Goal: Transaction & Acquisition: Purchase product/service

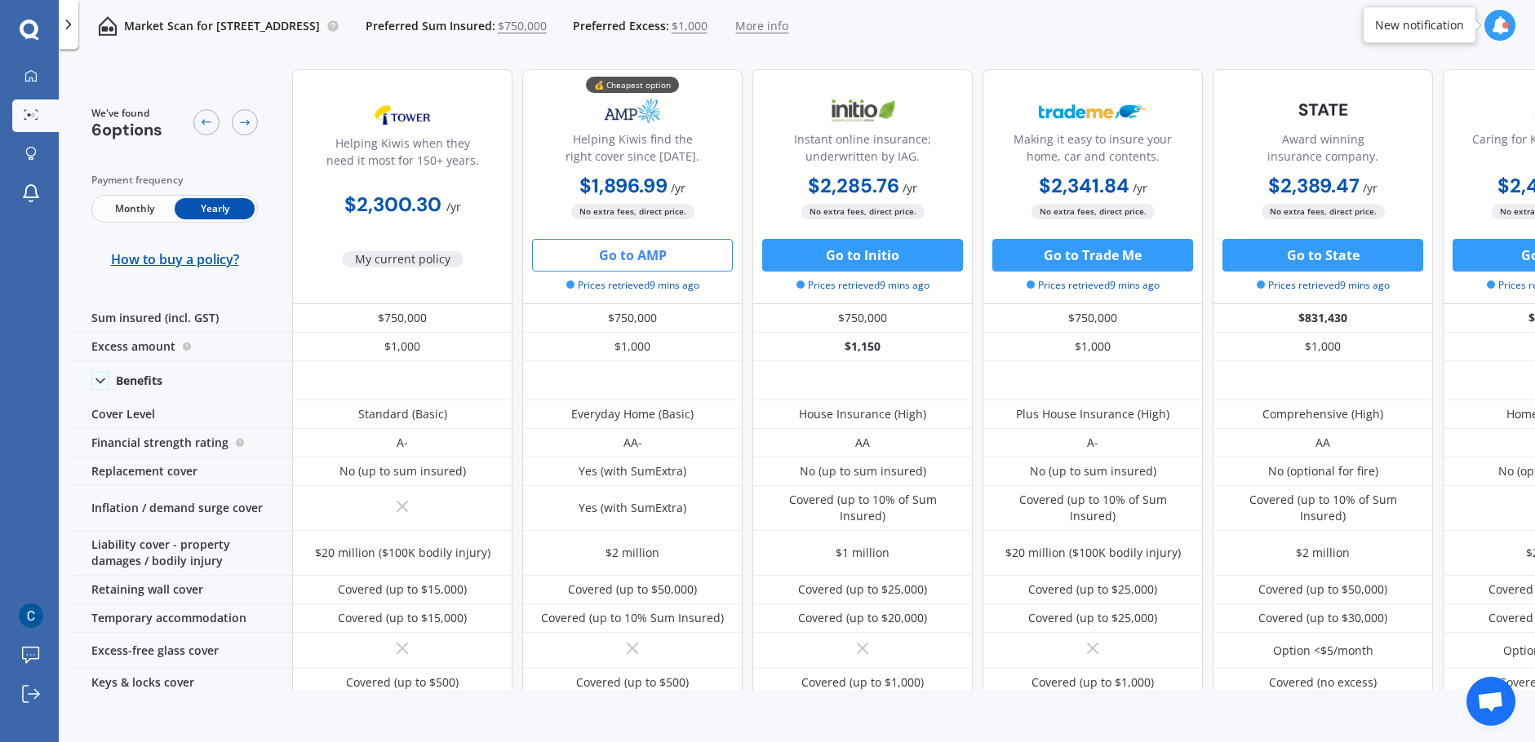
click at [612, 247] on button "Go to AMP" at bounding box center [632, 255] width 201 height 33
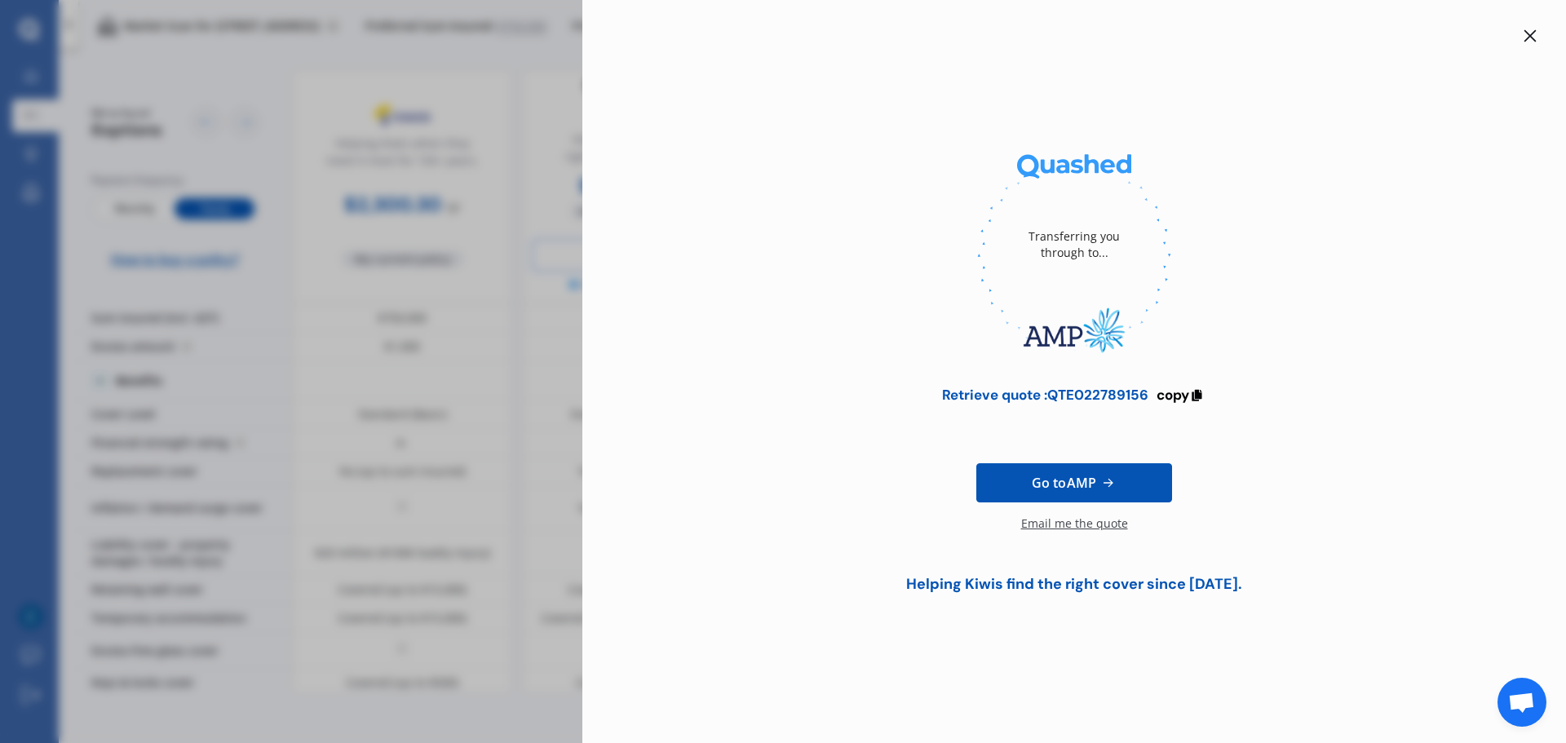
click at [1059, 519] on div "Email me the quote" at bounding box center [1074, 532] width 107 height 33
click at [1534, 44] on div "Transferring you through to... Retrieve quote : QTE022789156 copy Go to AMP Req…" at bounding box center [1074, 371] width 984 height 743
click at [1534, 42] on div at bounding box center [1531, 36] width 20 height 20
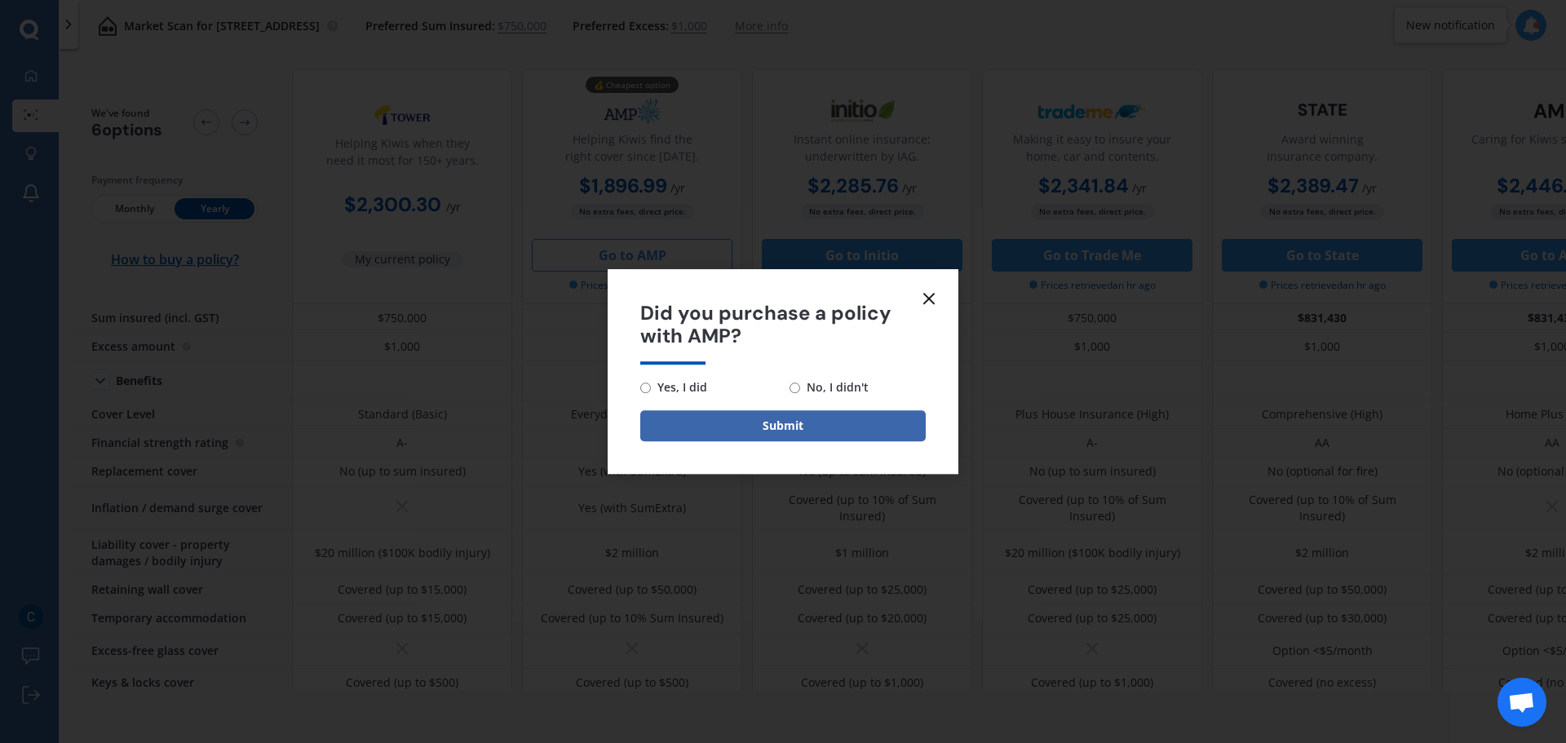
click at [928, 295] on icon at bounding box center [929, 299] width 20 height 20
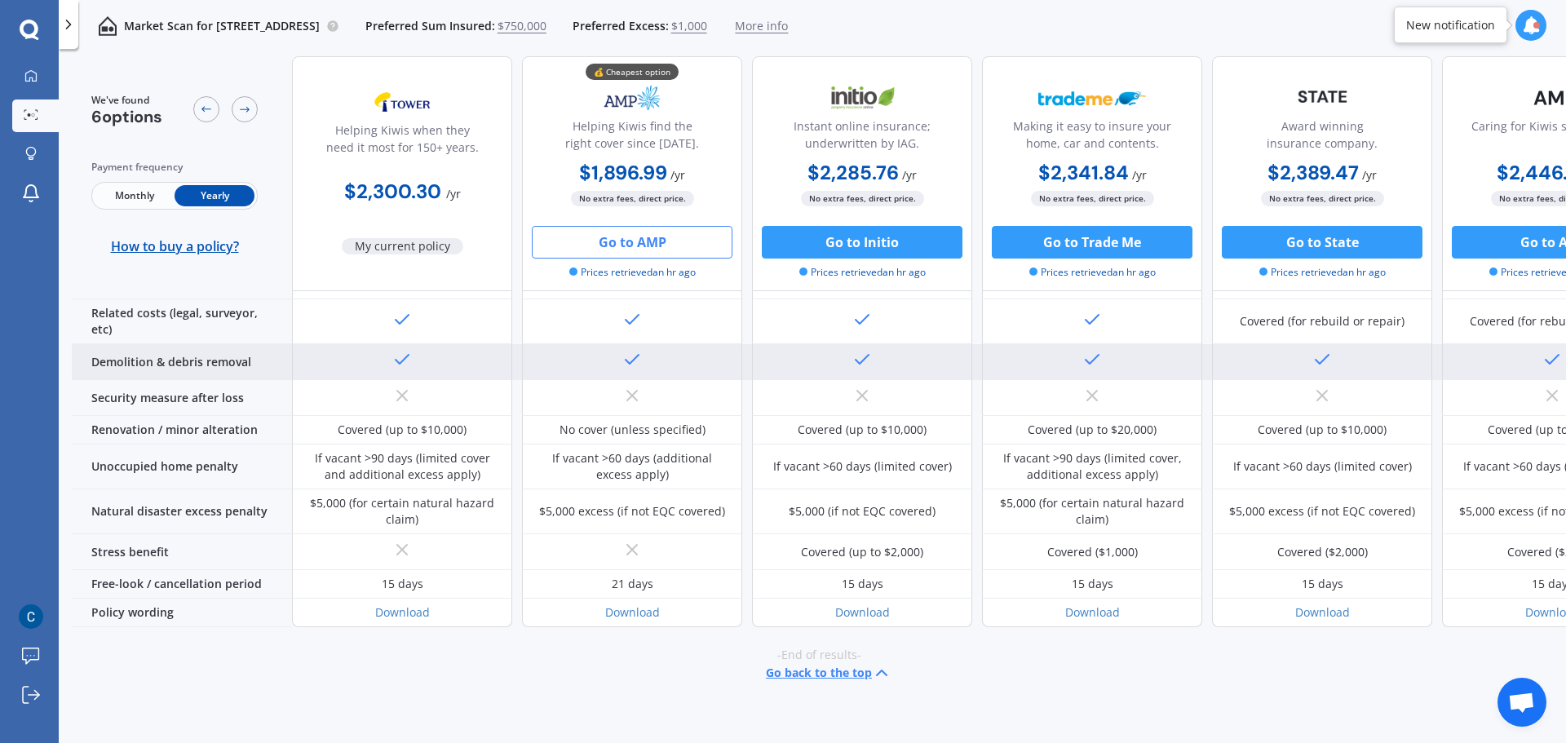
scroll to position [702, 0]
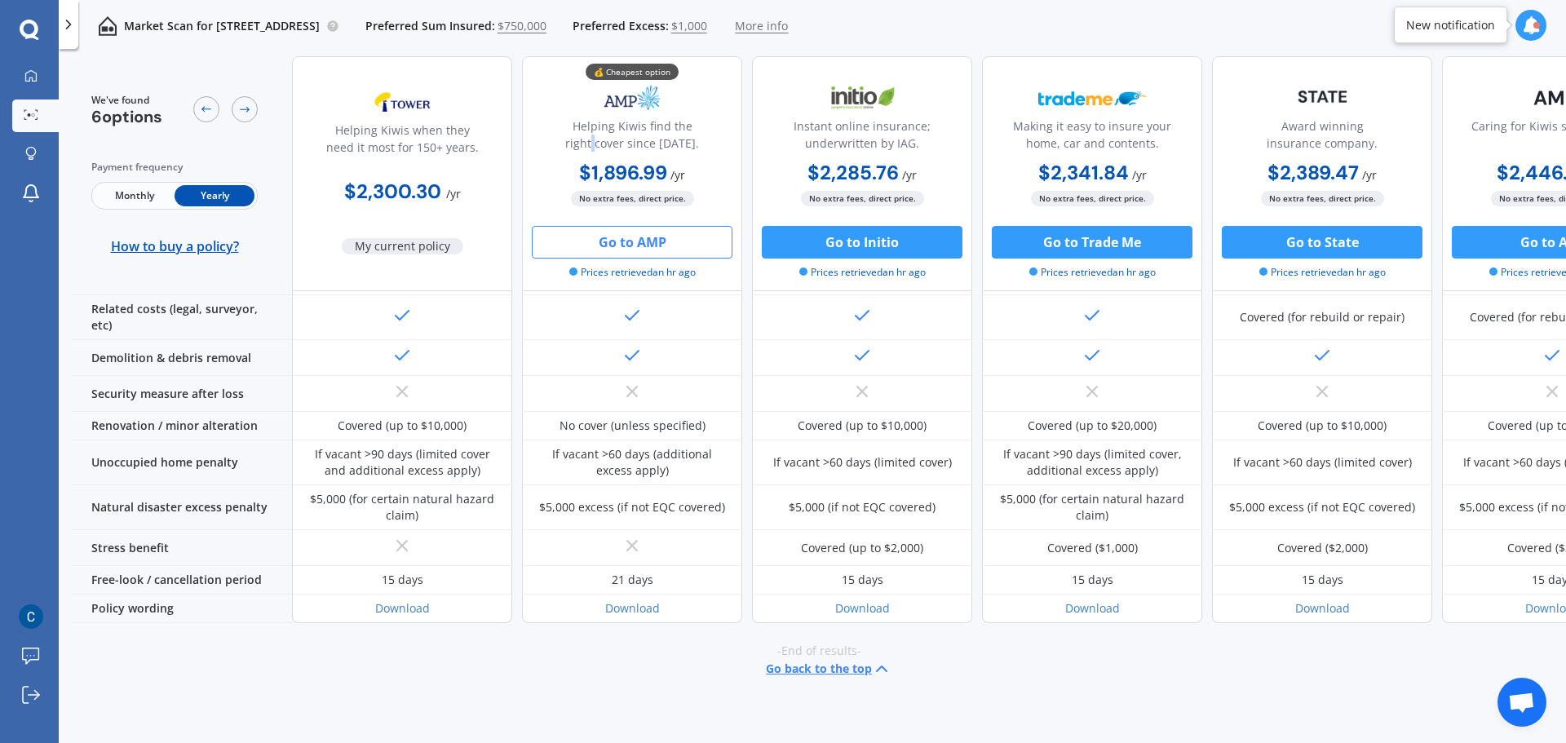
click at [601, 156] on div "Helping Kiwis find the right cover since [DATE]." at bounding box center [632, 137] width 193 height 41
click at [613, 184] on b "$1,896.99" at bounding box center [623, 172] width 88 height 25
drag, startPoint x: 720, startPoint y: 139, endPoint x: 691, endPoint y: 171, distance: 42.8
click at [723, 146] on div "Helping Kiwis find the right cover since [DATE]." at bounding box center [632, 137] width 193 height 41
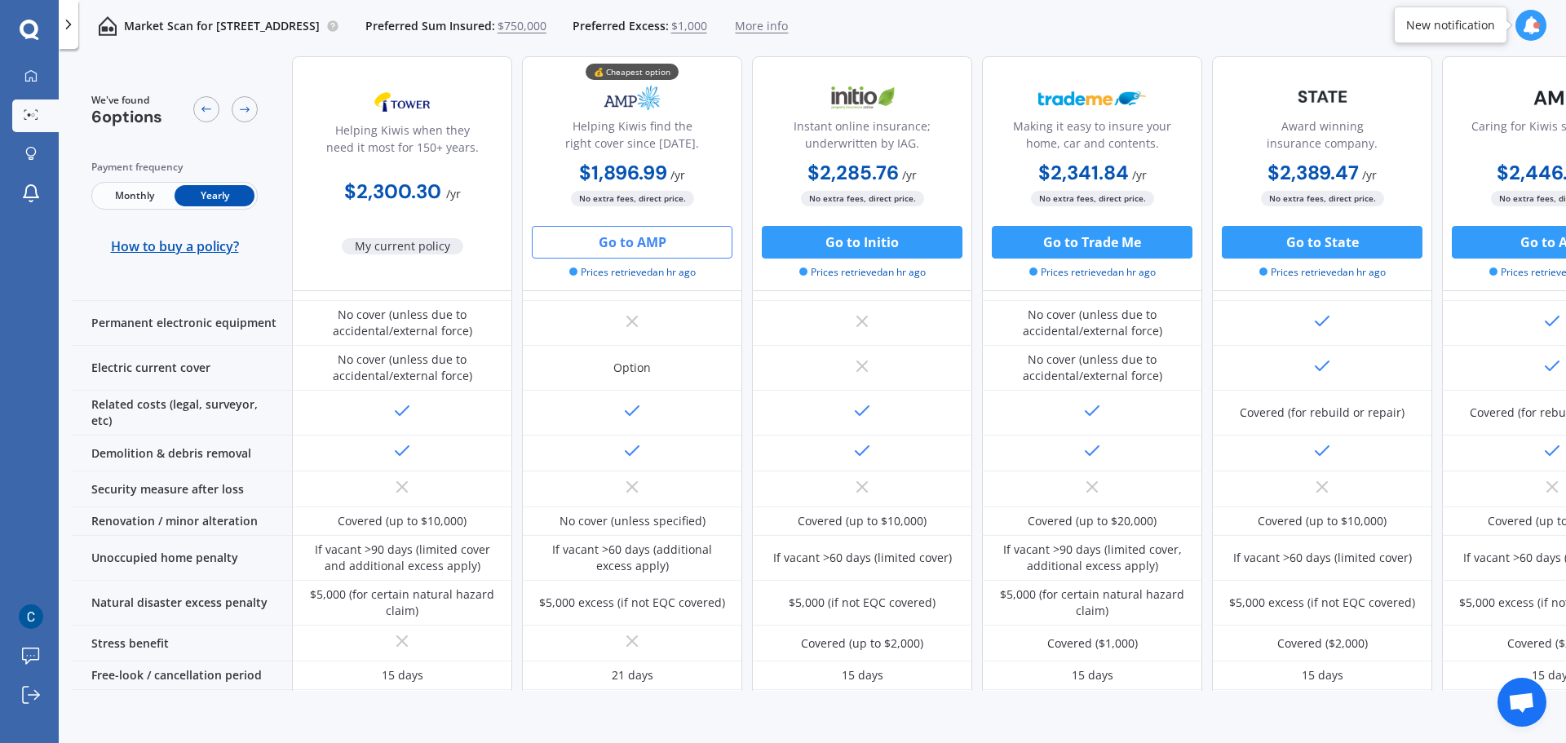
scroll to position [457, 0]
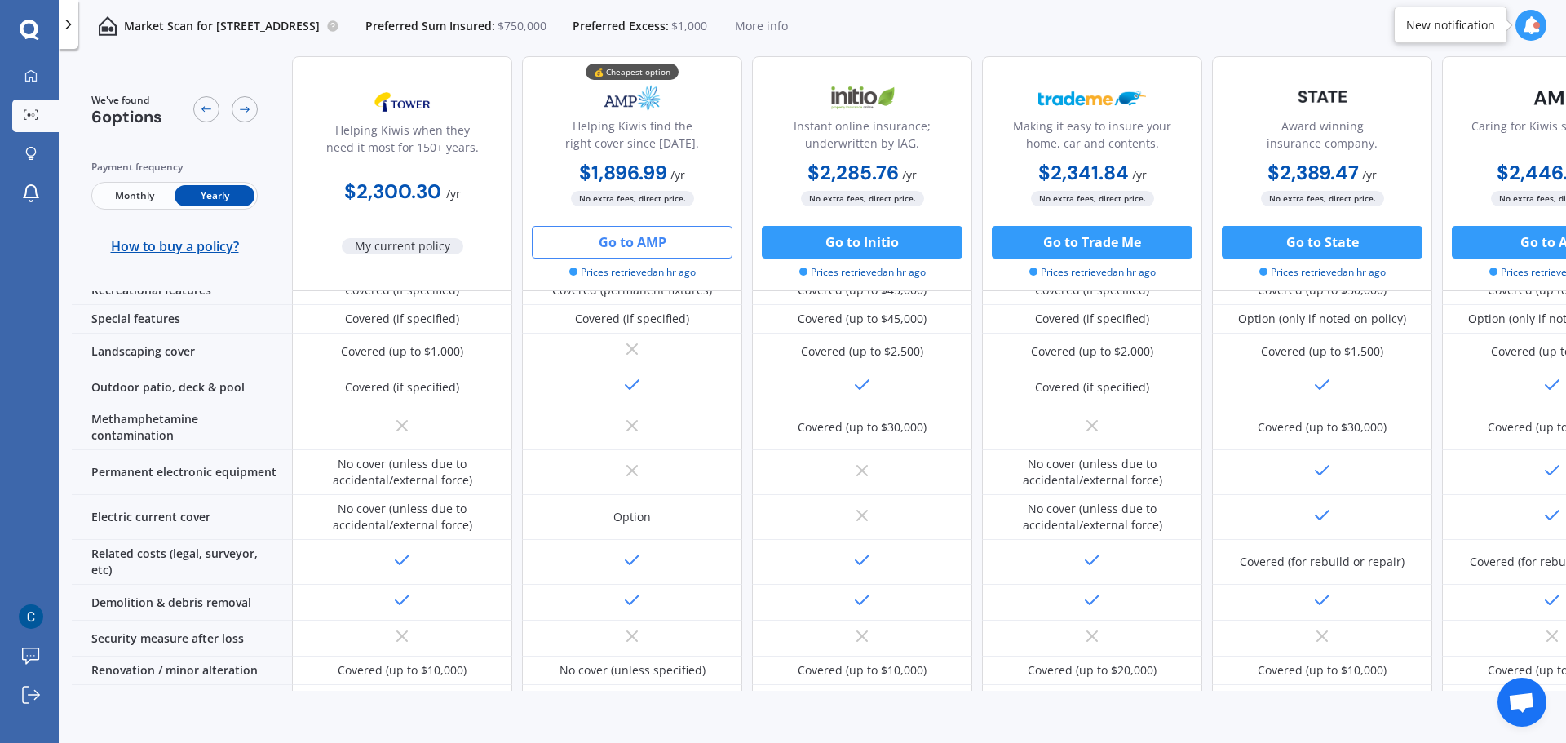
click at [631, 109] on img at bounding box center [632, 98] width 108 height 41
click at [631, 72] on div "💰 Cheapest option" at bounding box center [632, 72] width 93 height 16
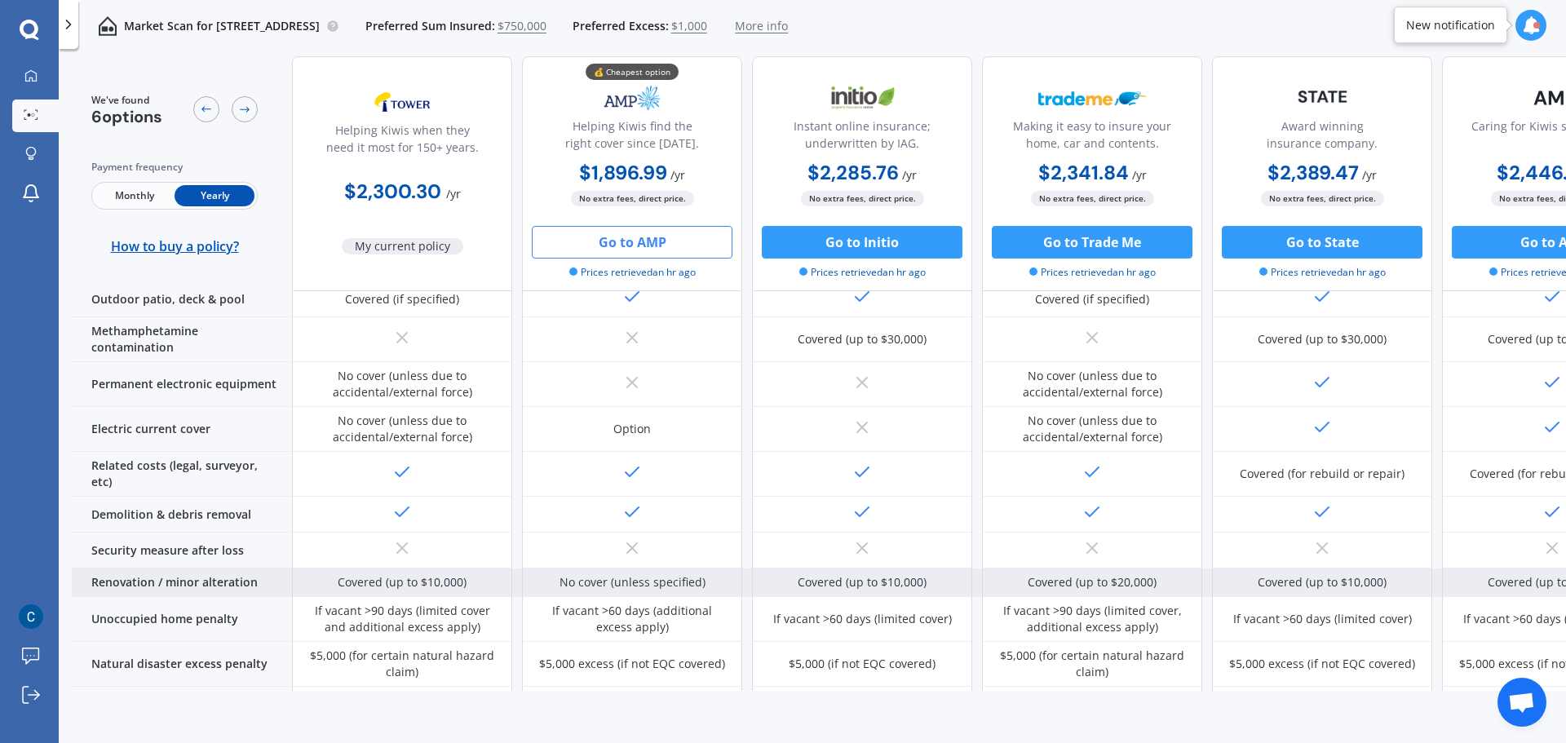
scroll to position [702, 0]
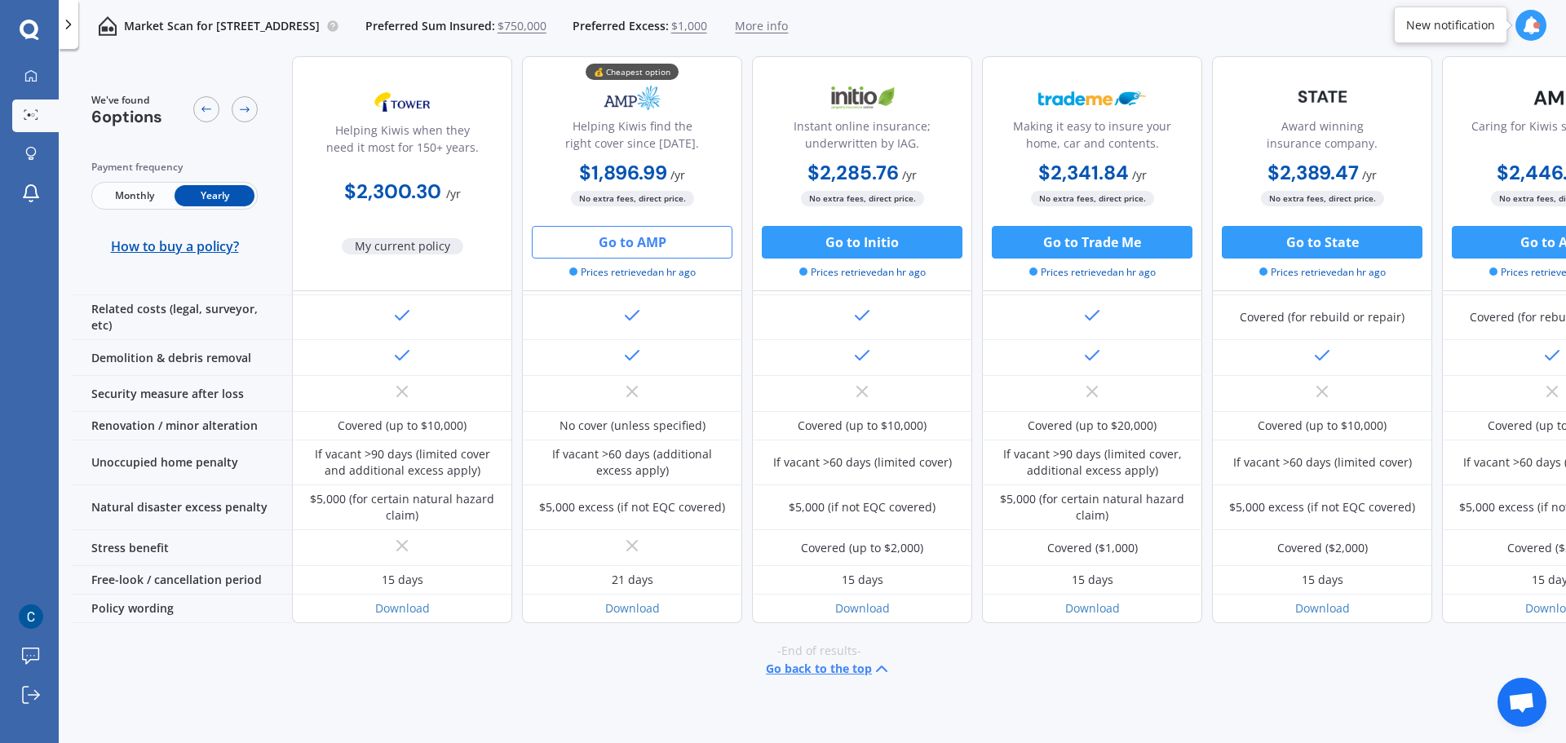
click at [627, 246] on button "Go to AMP" at bounding box center [632, 242] width 201 height 33
